Goal: Transaction & Acquisition: Obtain resource

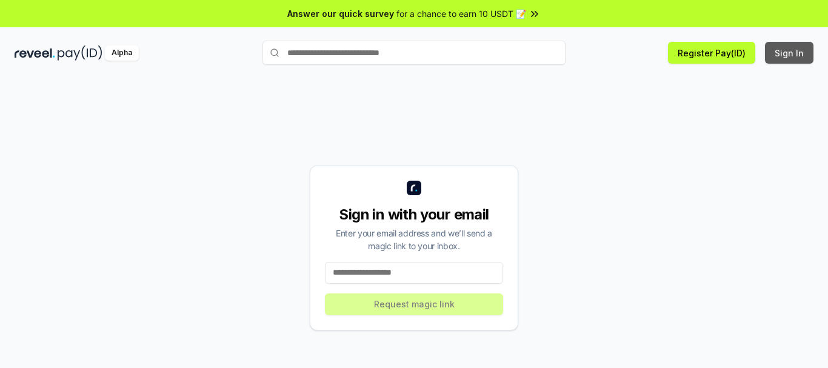
click at [784, 54] on button "Sign In" at bounding box center [789, 53] width 49 height 22
click at [404, 262] on input at bounding box center [414, 273] width 178 height 22
click at [363, 271] on input at bounding box center [414, 273] width 178 height 22
